Goal: Find specific page/section: Find specific page/section

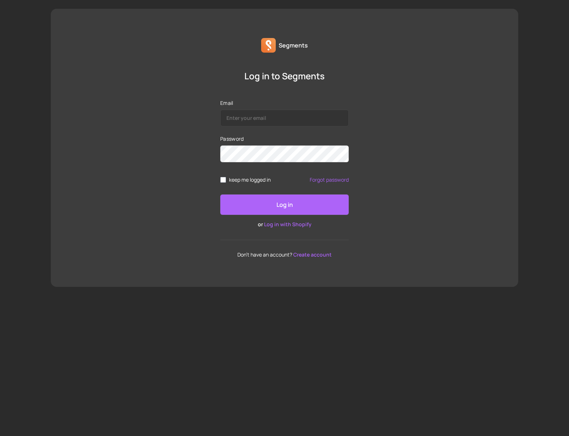
click at [276, 131] on form "Email Password keep me logged in Forgot password Log in or Log in with Shopify" at bounding box center [284, 163] width 129 height 129
click at [275, 116] on input "Email" at bounding box center [284, 118] width 129 height 17
click at [279, 227] on p "or Log in with Shopify" at bounding box center [284, 224] width 129 height 7
click at [279, 225] on link "Log in with Shopify" at bounding box center [287, 224] width 47 height 7
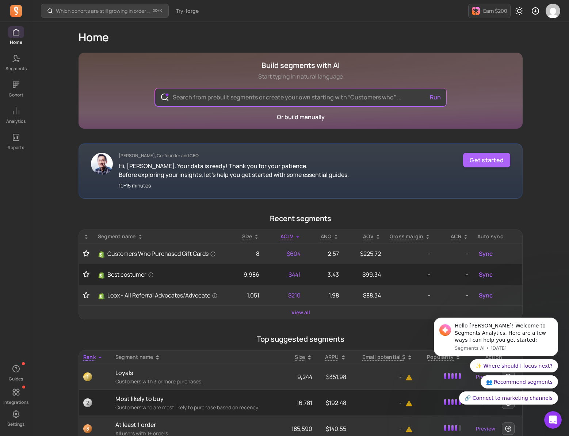
click at [50, 196] on div "Which cohorts are still growing in order volume or revenue? ⌘ + K Try-forge Ear…" at bounding box center [300, 362] width 537 height 724
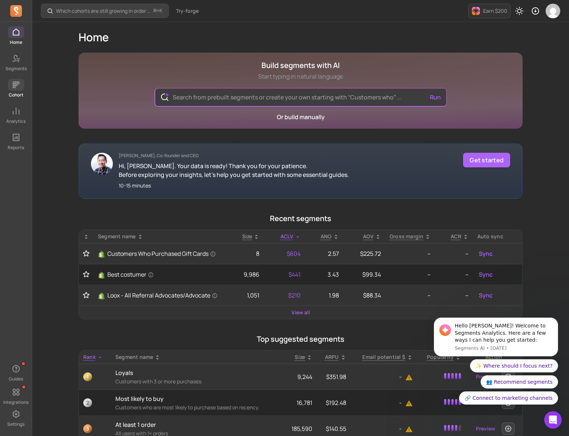
click at [22, 89] on span at bounding box center [16, 85] width 16 height 12
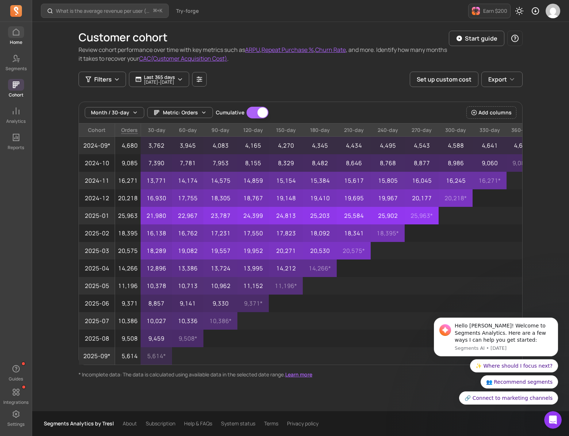
click at [17, 34] on icon at bounding box center [16, 32] width 9 height 9
